Goal: Check status: Check status

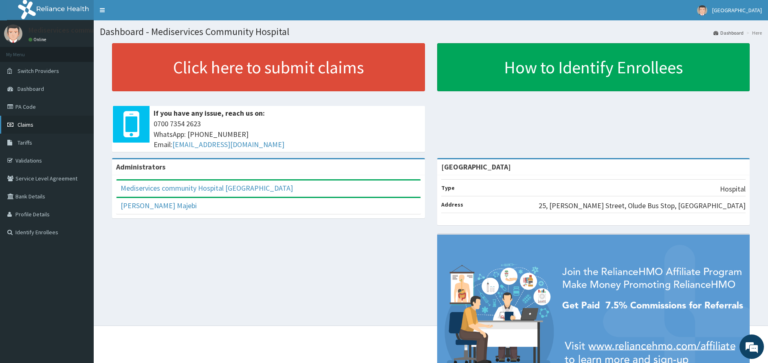
click at [35, 123] on link "Claims" at bounding box center [47, 125] width 94 height 18
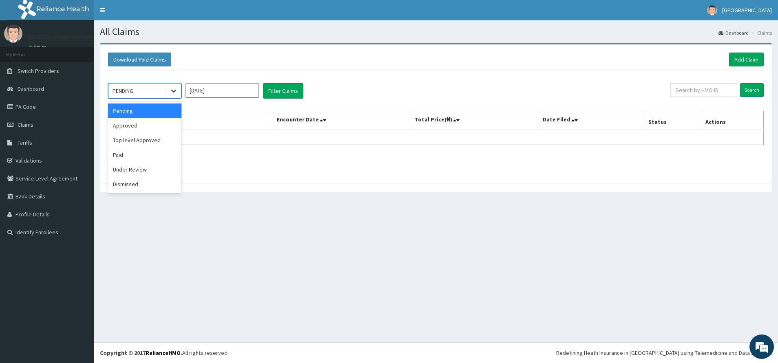
click at [173, 94] on icon at bounding box center [174, 91] width 8 height 8
click at [152, 153] on div "Paid" at bounding box center [144, 155] width 73 height 15
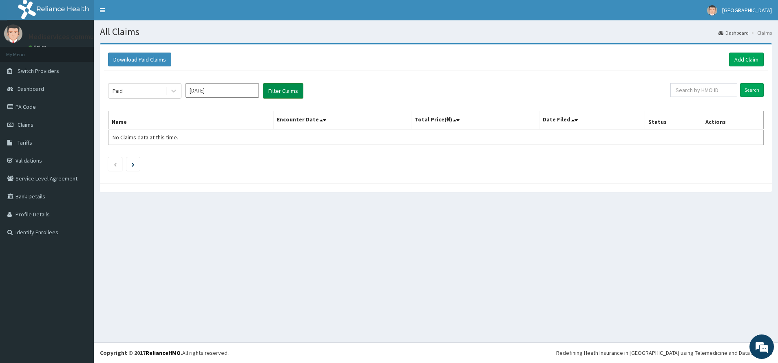
click at [286, 88] on button "Filter Claims" at bounding box center [283, 90] width 40 height 15
click at [213, 91] on input "[DATE]" at bounding box center [221, 90] width 73 height 15
click at [203, 159] on div "[DATE]" at bounding box center [198, 158] width 16 height 15
type input "[DATE]"
click at [287, 88] on button "Filter Claims" at bounding box center [283, 90] width 40 height 15
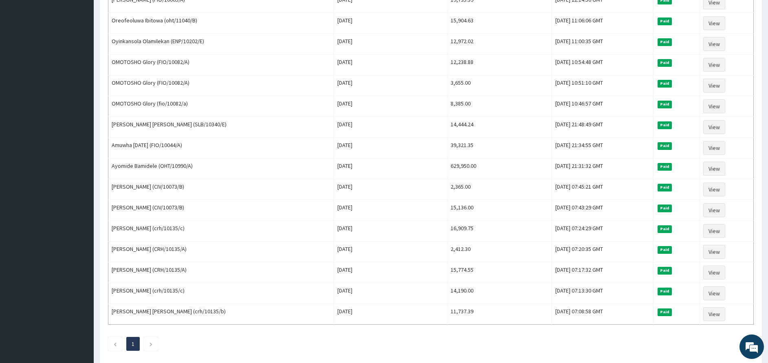
scroll to position [431, 0]
